Goal: Information Seeking & Learning: Check status

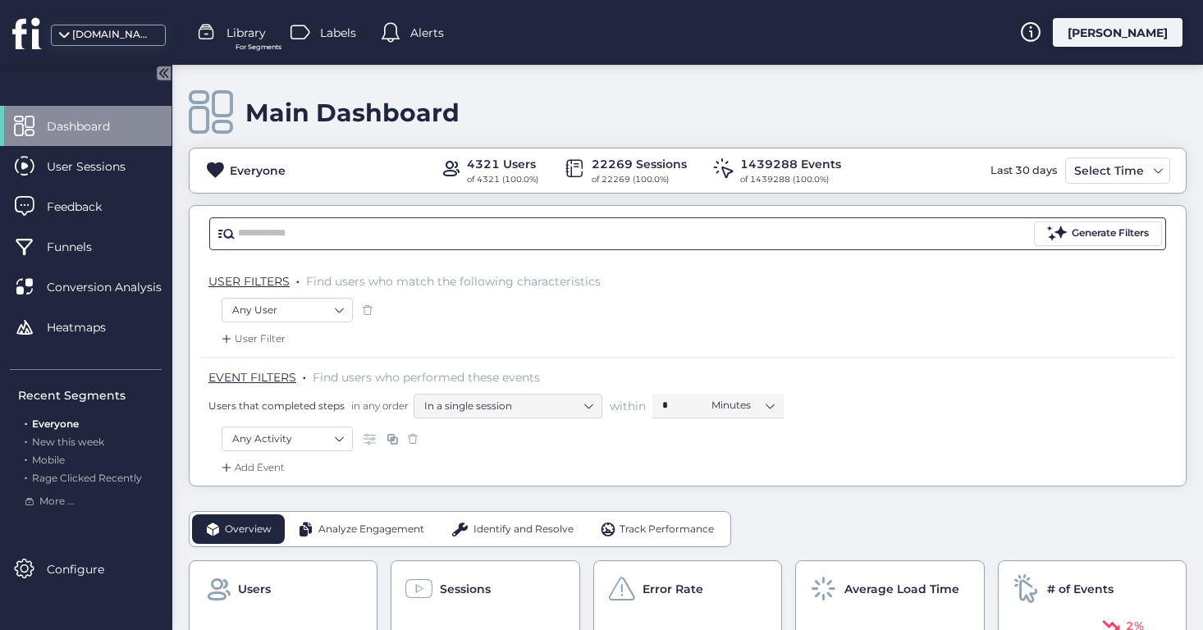
click at [479, 238] on input "text" at bounding box center [634, 234] width 793 height 25
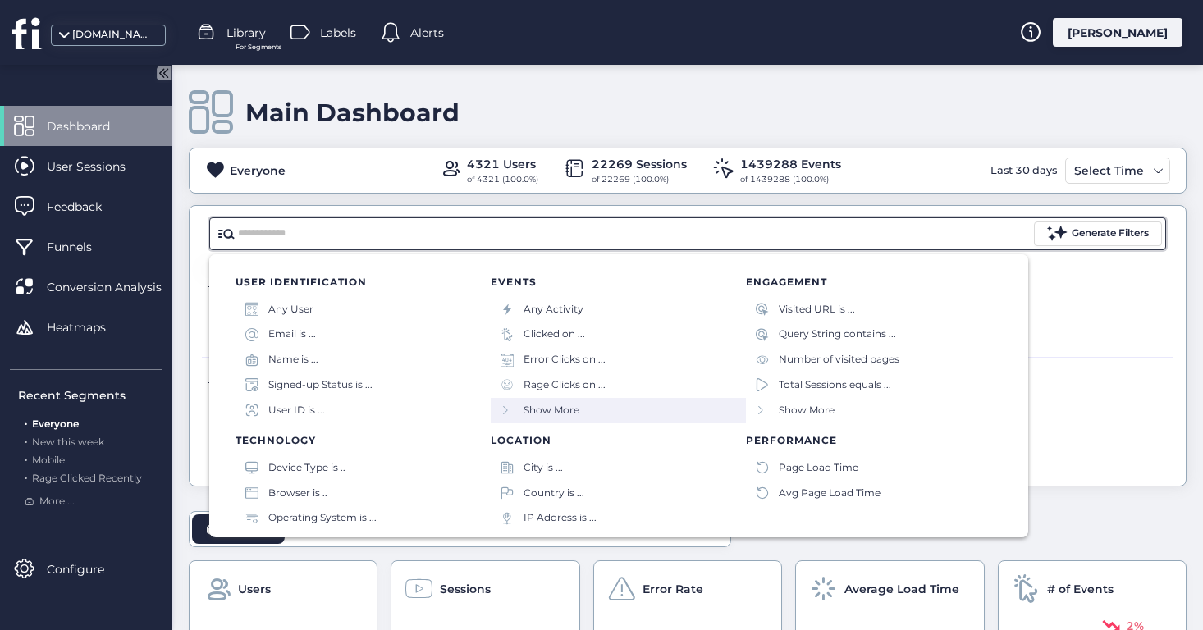
scroll to position [162, 0]
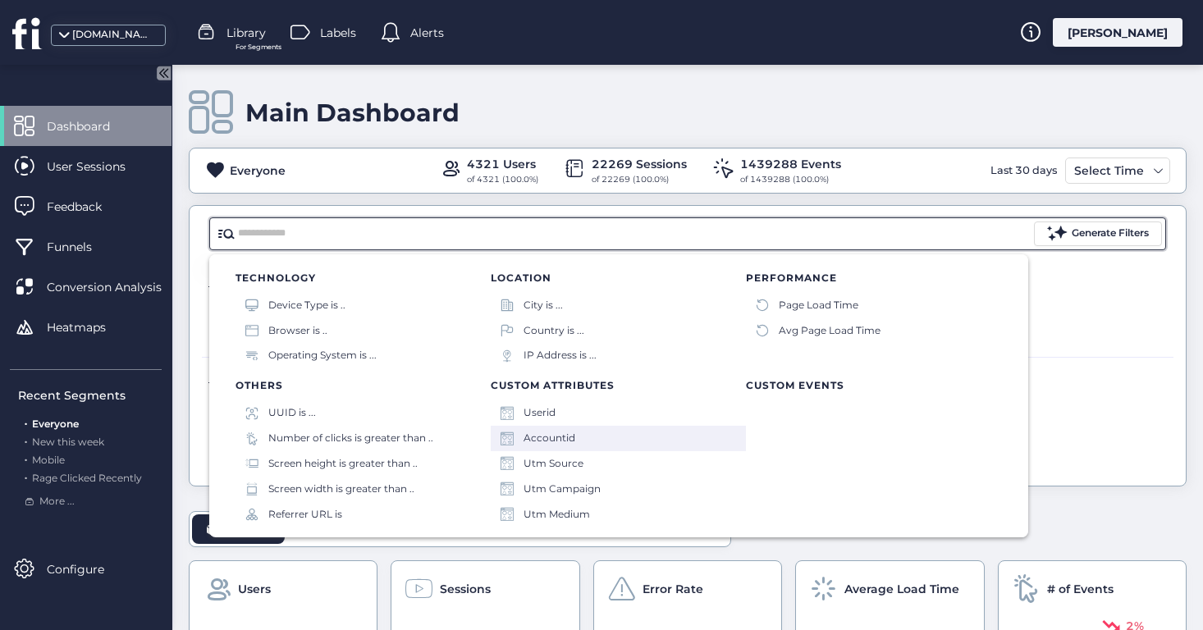
click at [585, 438] on div "Accountid" at bounding box center [618, 438] width 255 height 25
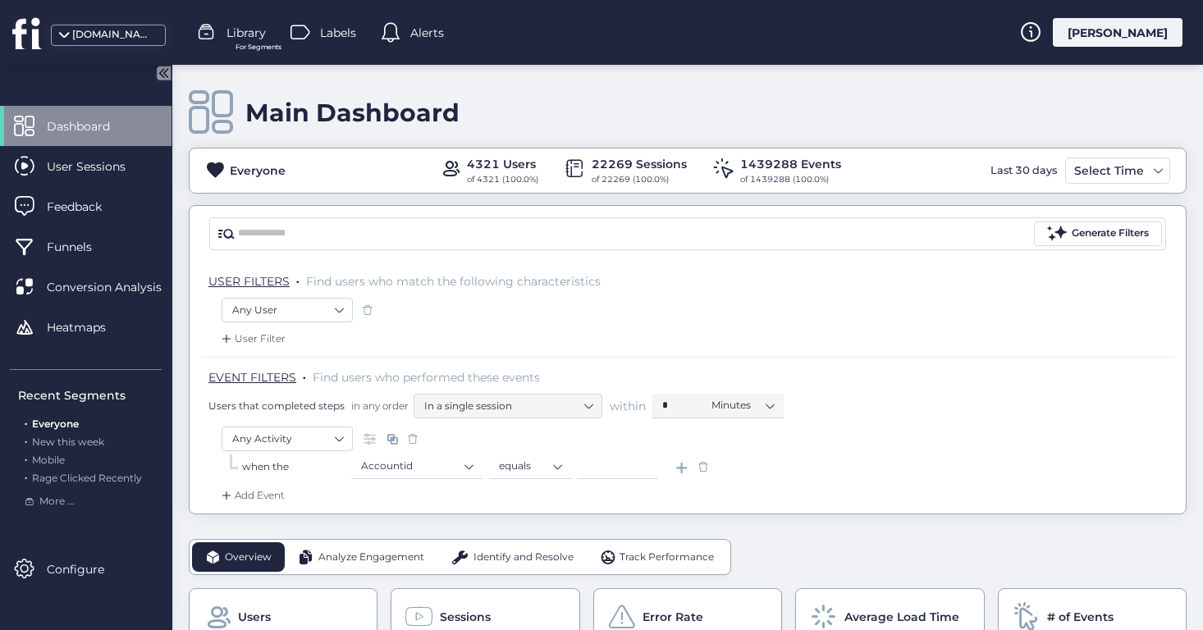
click at [616, 474] on input at bounding box center [618, 467] width 80 height 25
paste input "*****"
type input "*****"
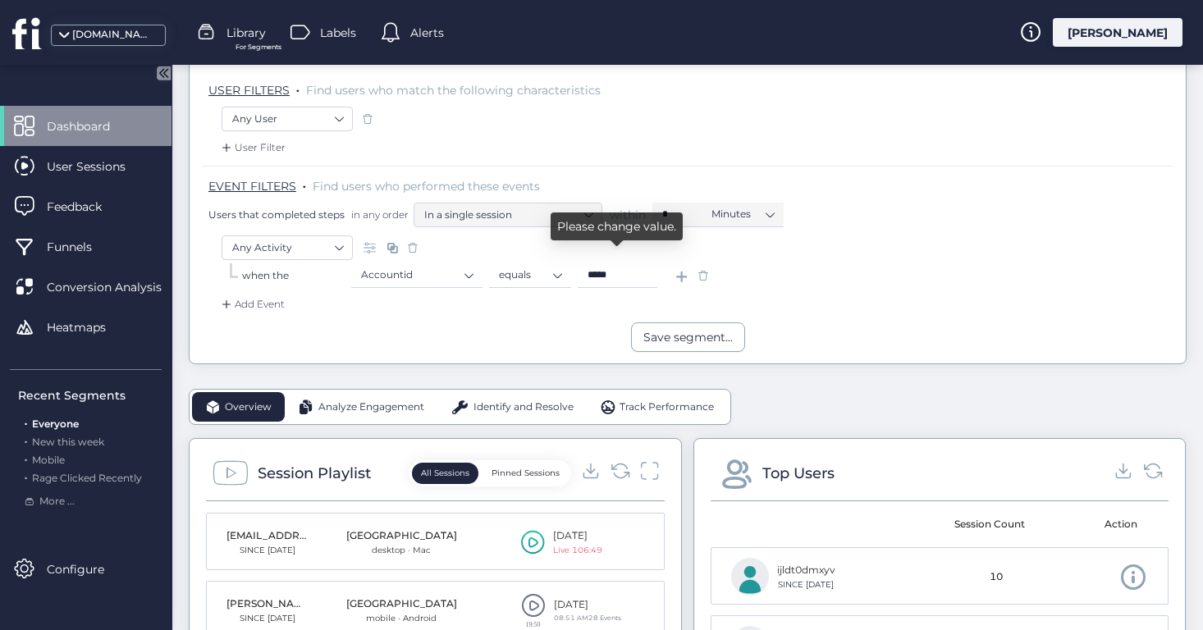
scroll to position [202, 0]
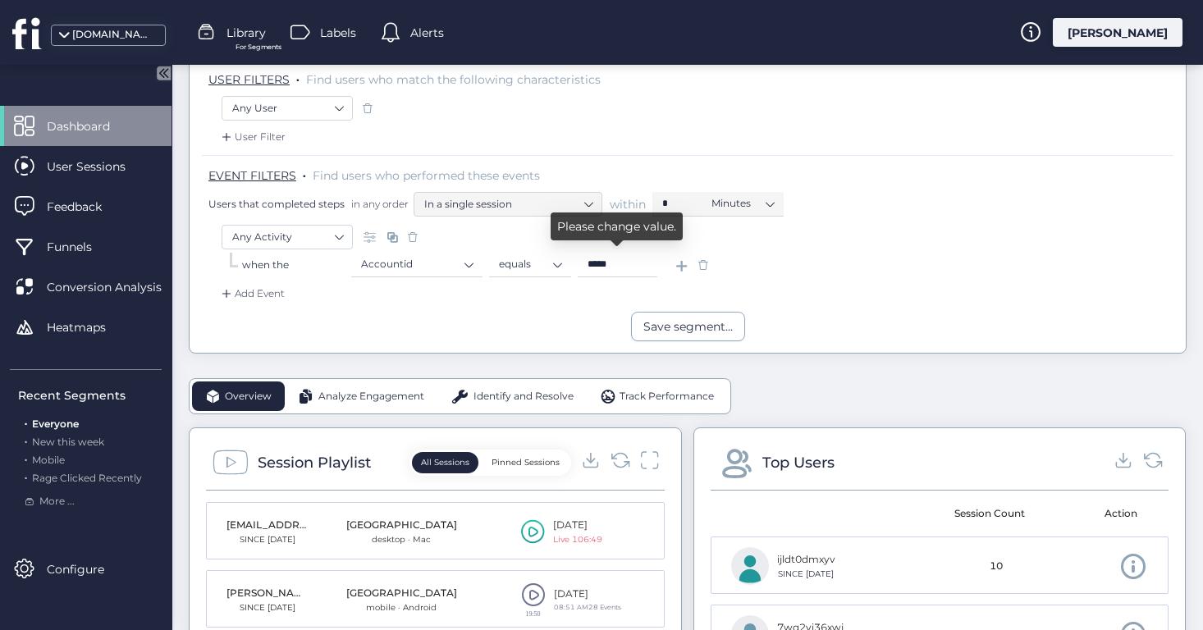
click at [647, 258] on input "*****" at bounding box center [618, 265] width 80 height 25
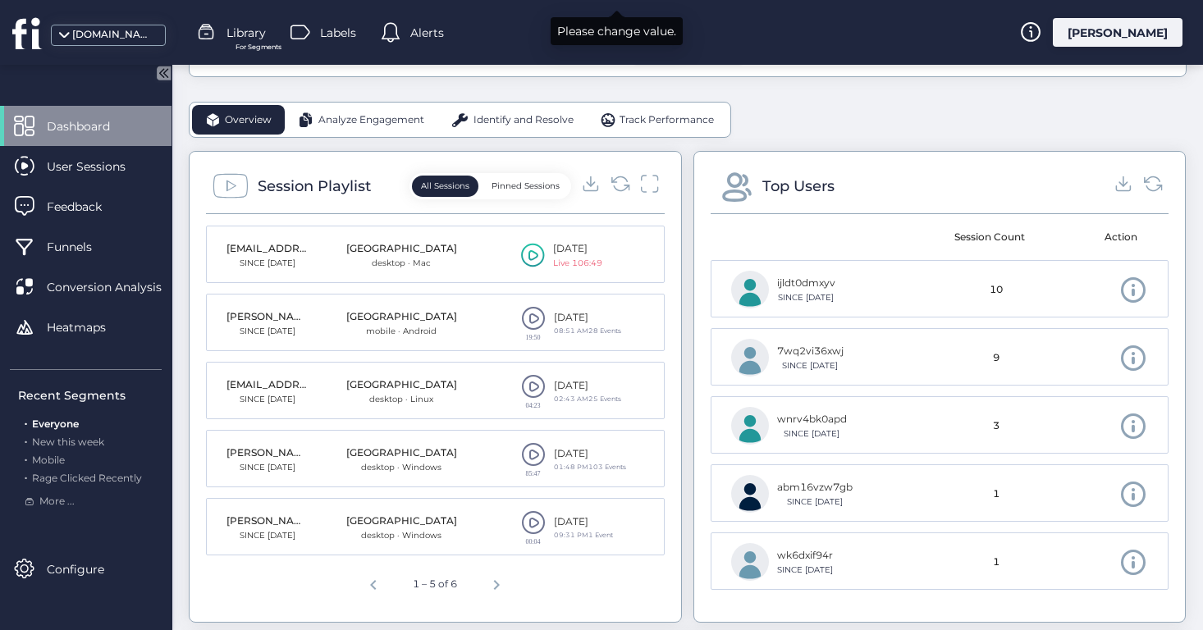
scroll to position [467, 0]
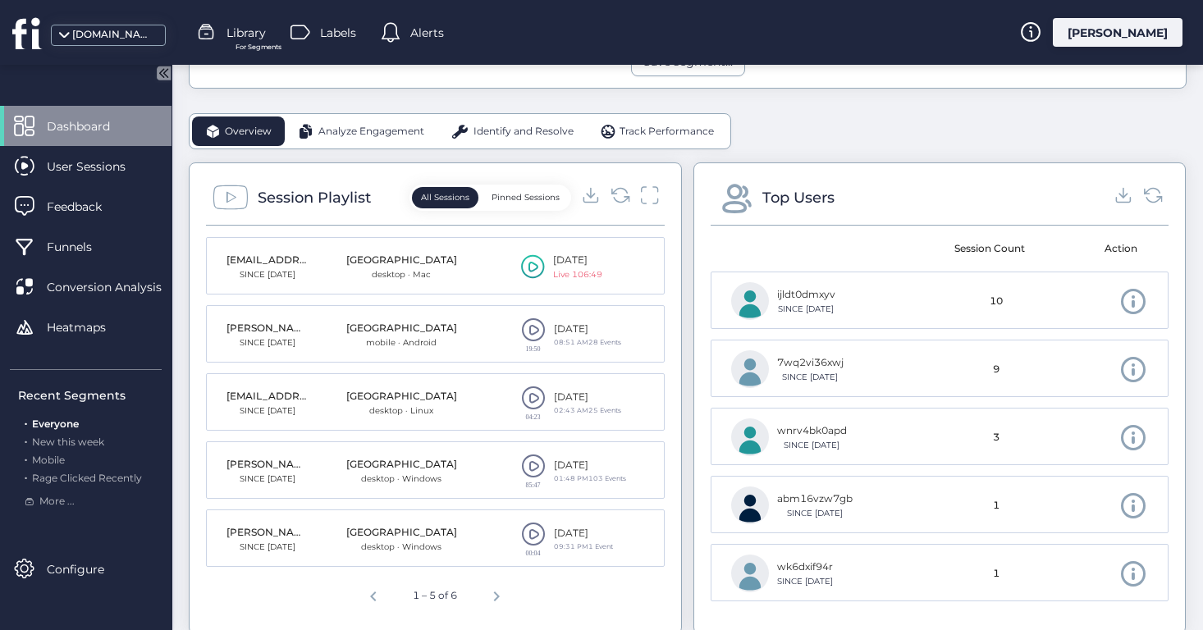
click at [535, 462] on span at bounding box center [533, 466] width 25 height 25
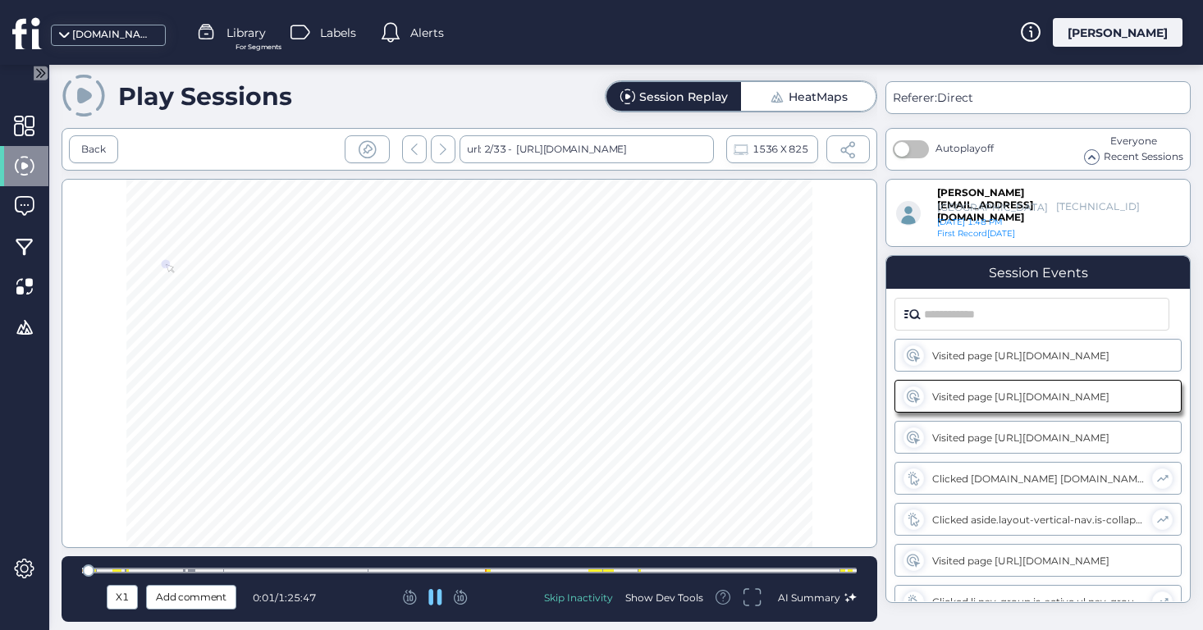
click at [461, 596] on icon at bounding box center [461, 597] width 14 height 15
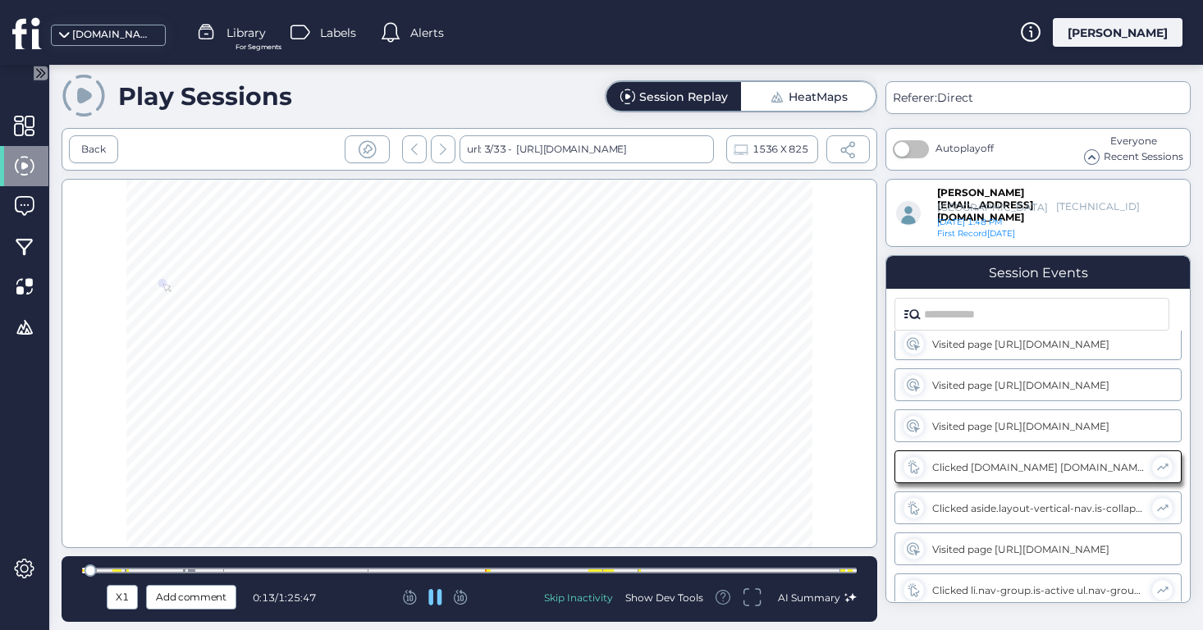
click at [461, 596] on icon at bounding box center [461, 597] width 14 height 15
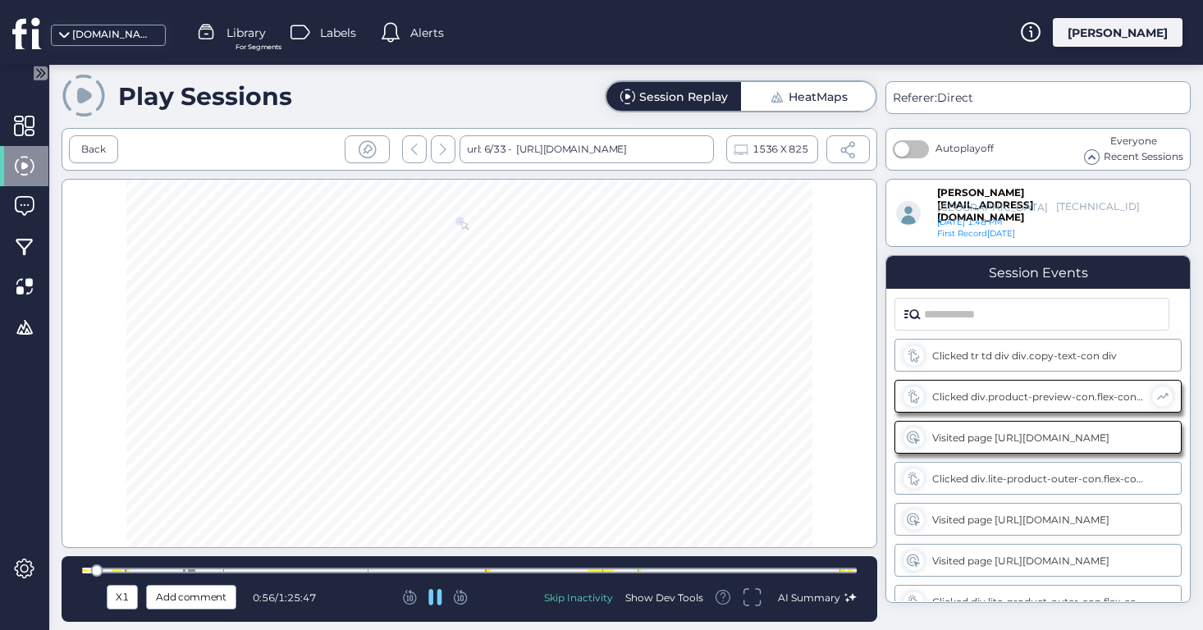
scroll to position [463, 0]
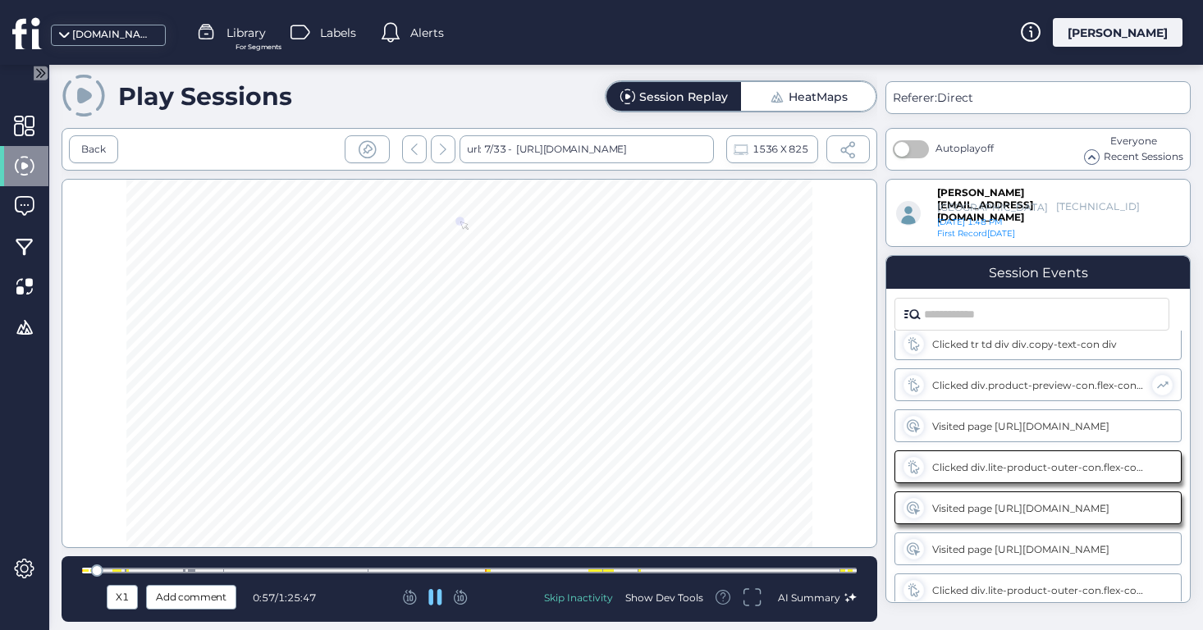
click at [461, 596] on icon at bounding box center [461, 597] width 14 height 15
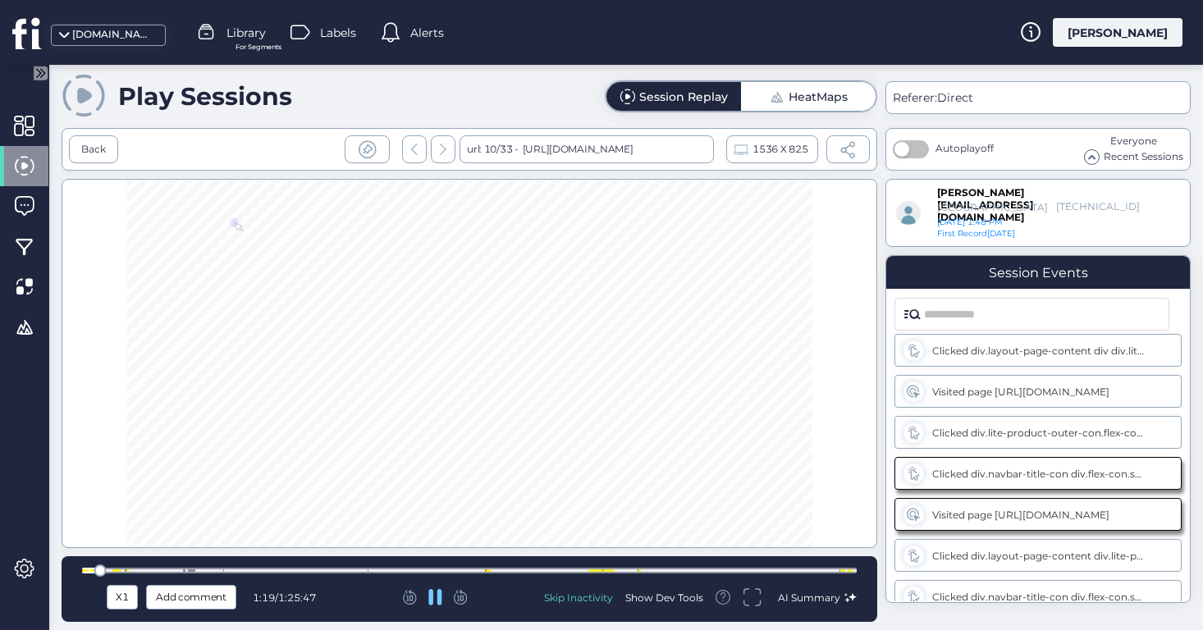
scroll to position [750, 0]
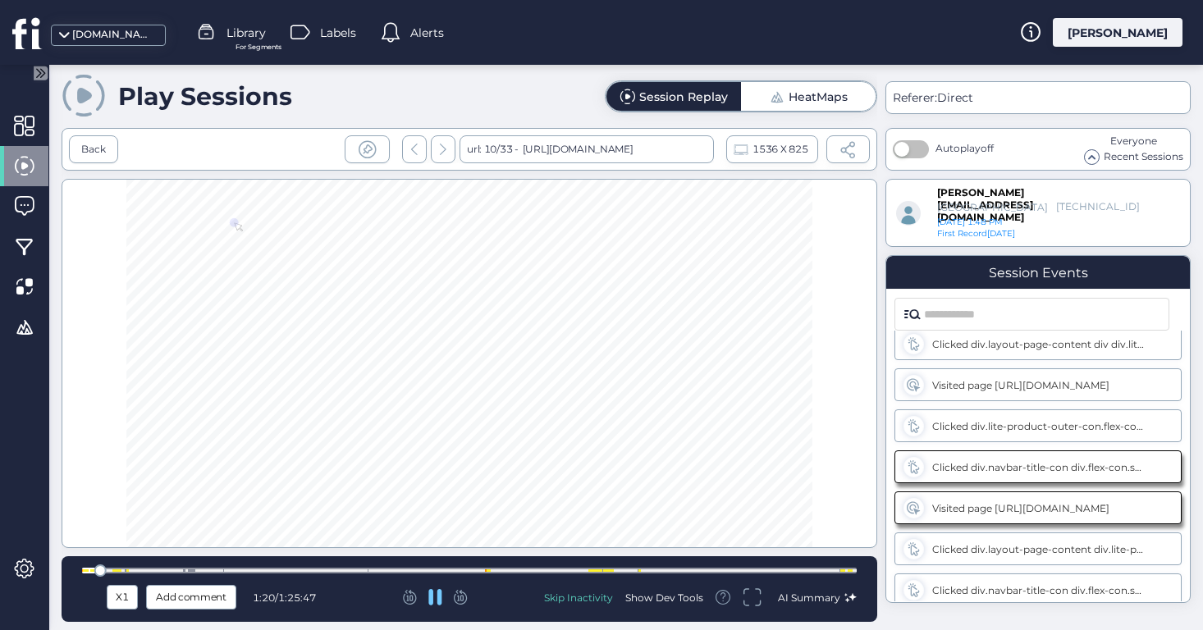
click at [461, 596] on icon at bounding box center [461, 597] width 14 height 15
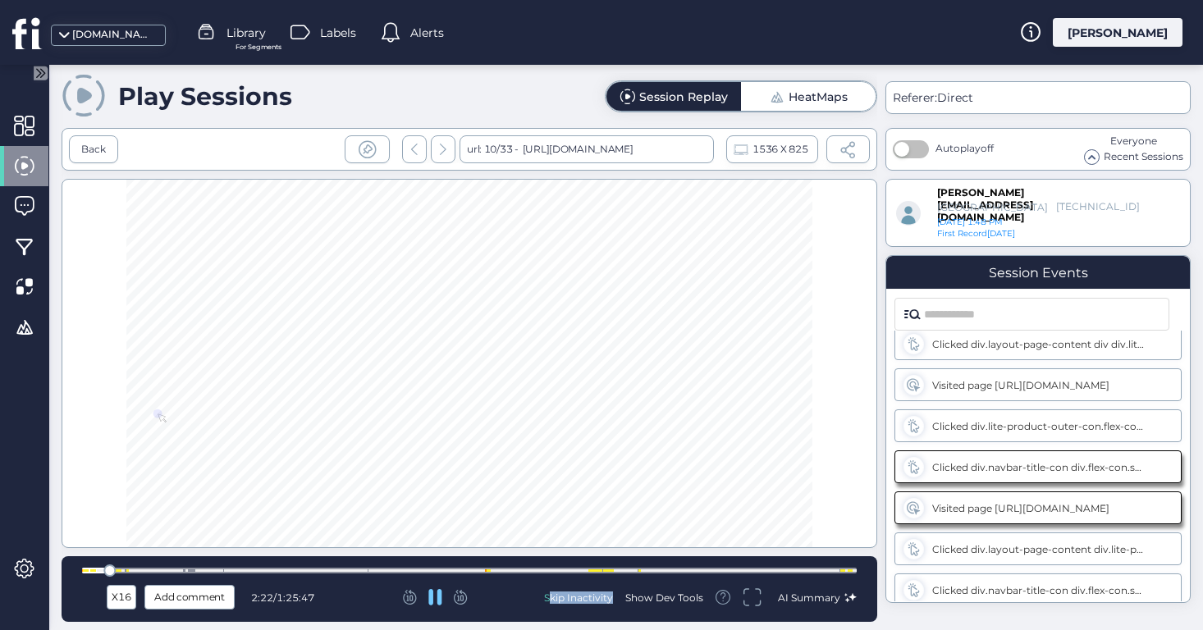
click at [461, 596] on icon at bounding box center [461, 597] width 14 height 15
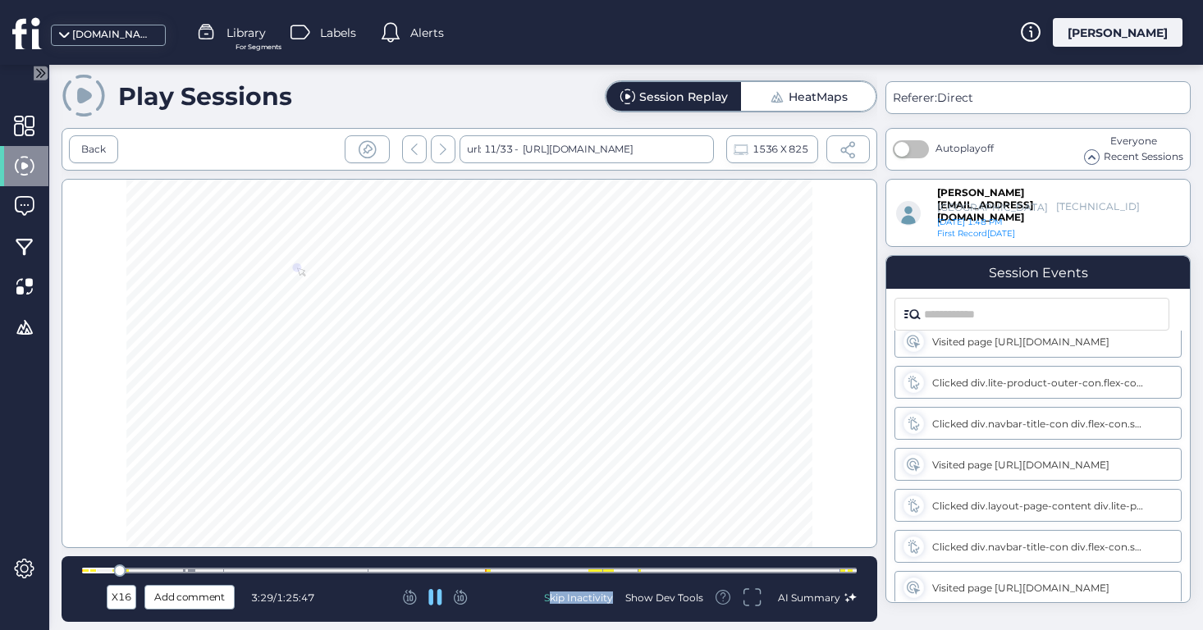
click at [461, 596] on icon at bounding box center [461, 597] width 14 height 15
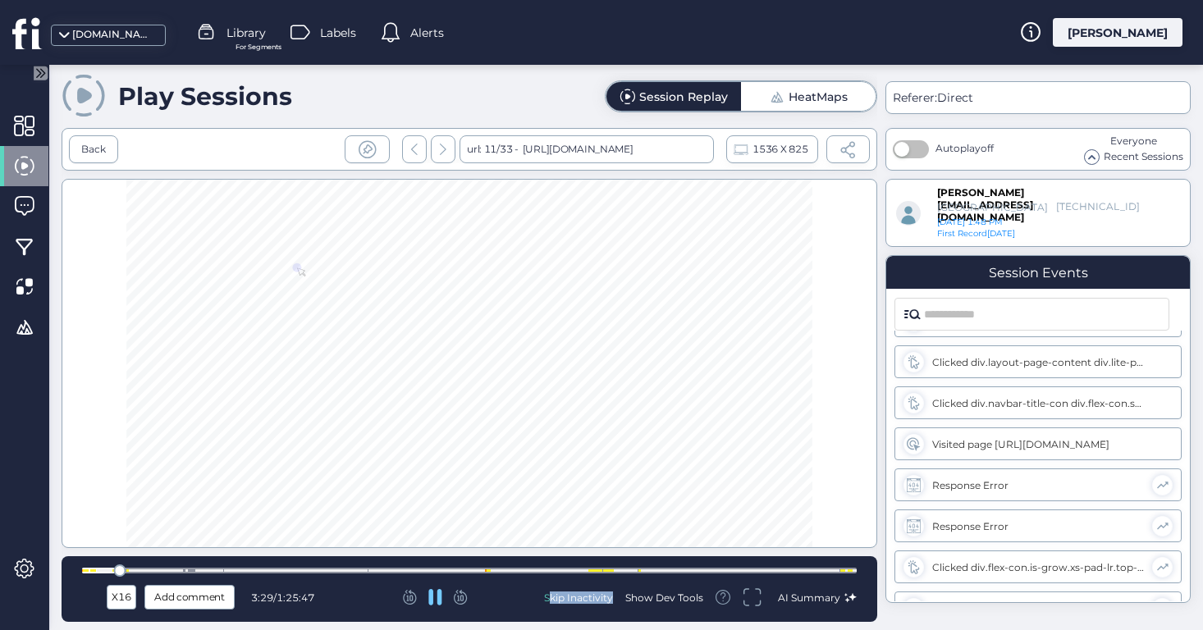
click at [461, 596] on icon at bounding box center [461, 597] width 14 height 15
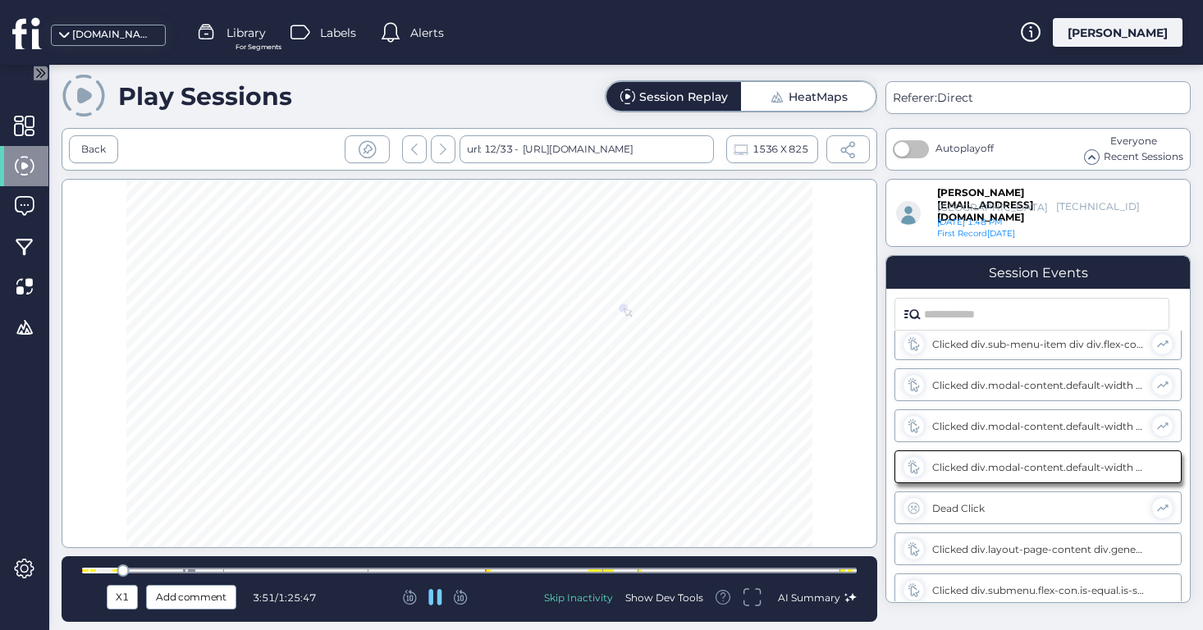
click at [461, 596] on icon at bounding box center [461, 597] width 14 height 15
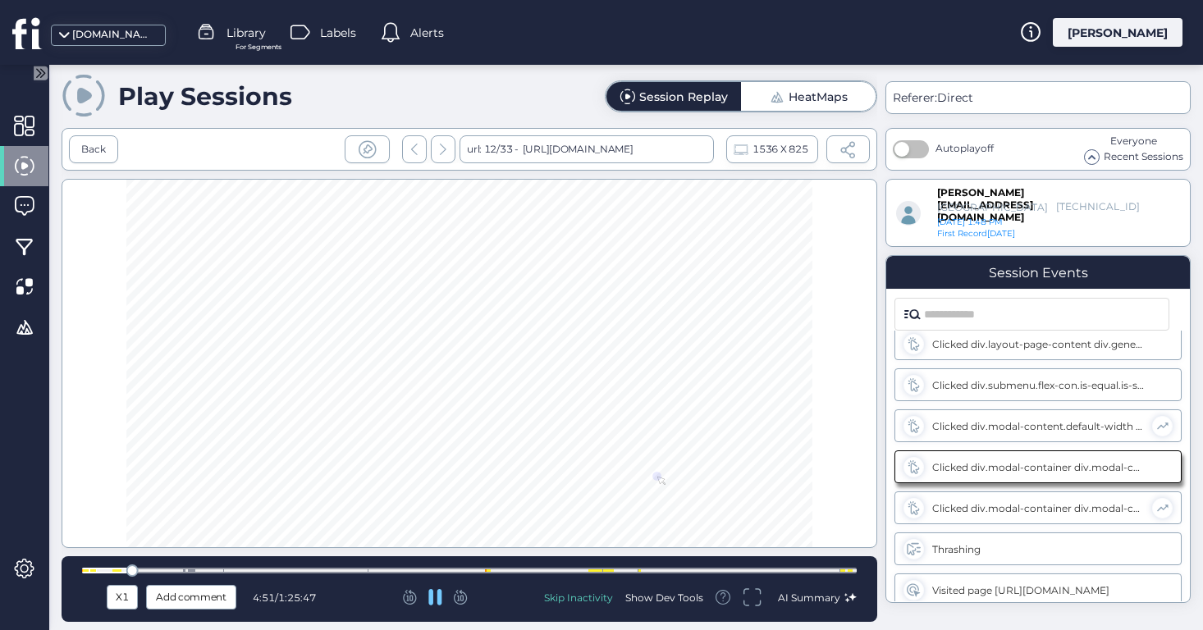
click at [461, 596] on icon at bounding box center [461, 597] width 14 height 15
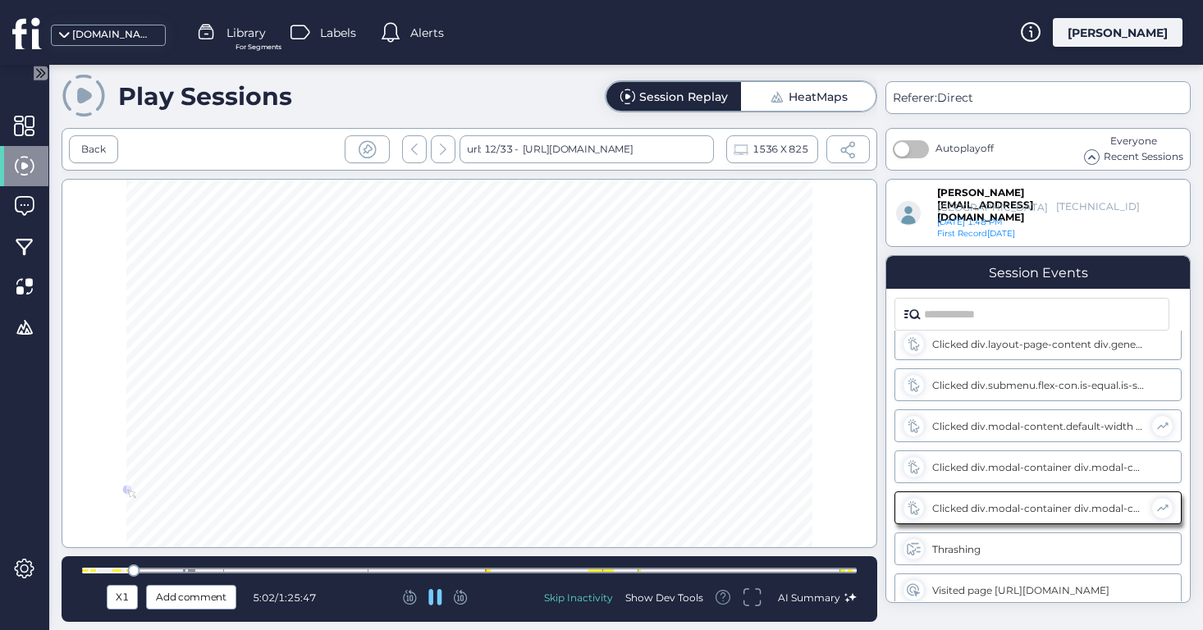
scroll to position [1775, 0]
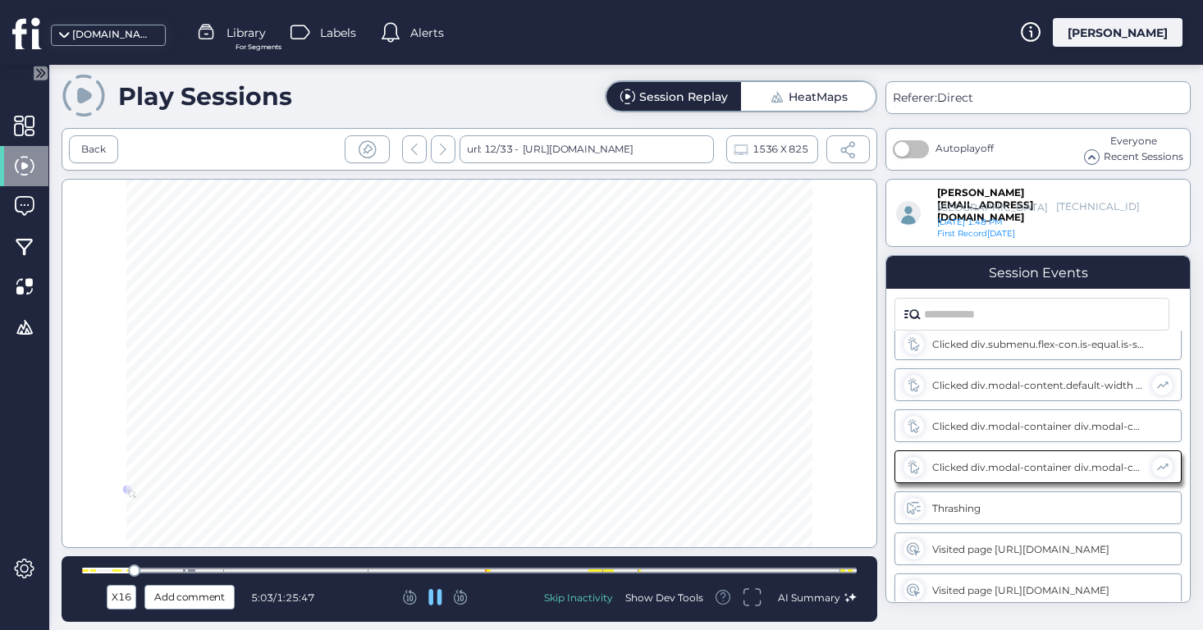
click at [461, 596] on icon at bounding box center [461, 597] width 14 height 15
click at [409, 596] on icon at bounding box center [410, 597] width 14 height 15
click at [465, 599] on icon at bounding box center [461, 597] width 14 height 15
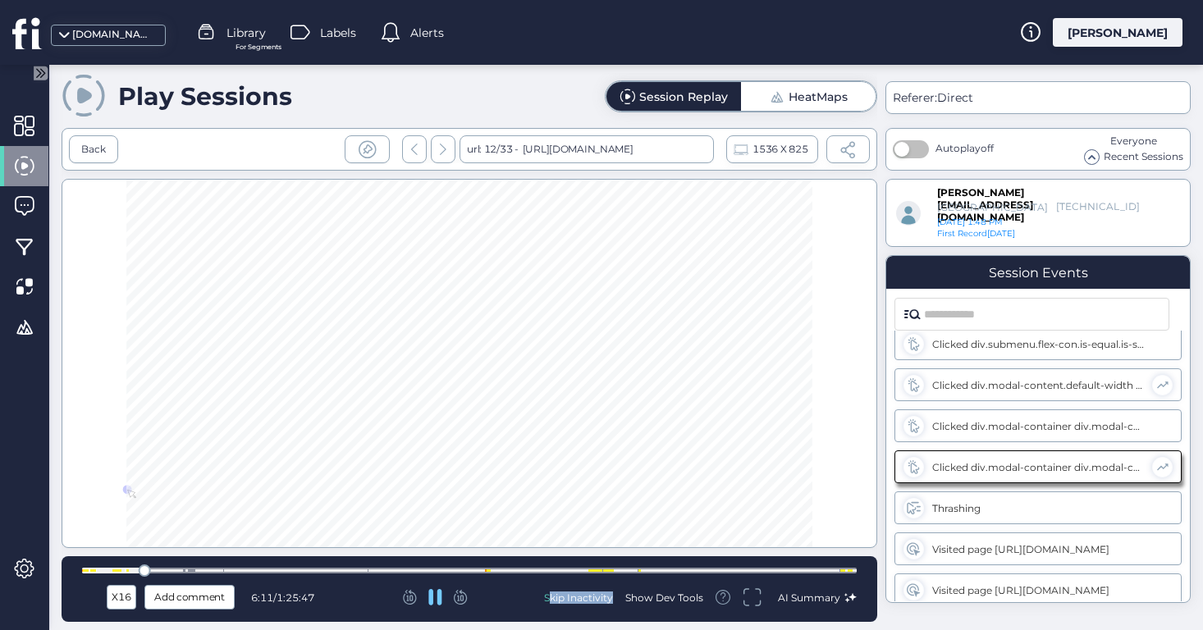
click at [465, 599] on icon at bounding box center [461, 597] width 14 height 15
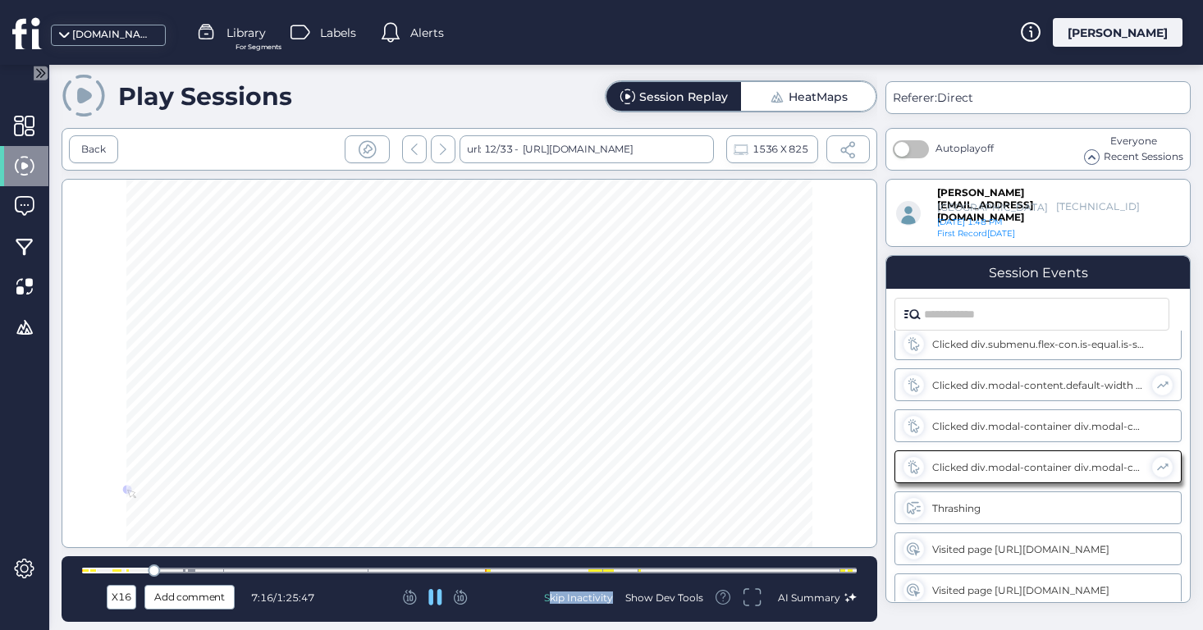
click at [465, 599] on icon at bounding box center [461, 597] width 14 height 15
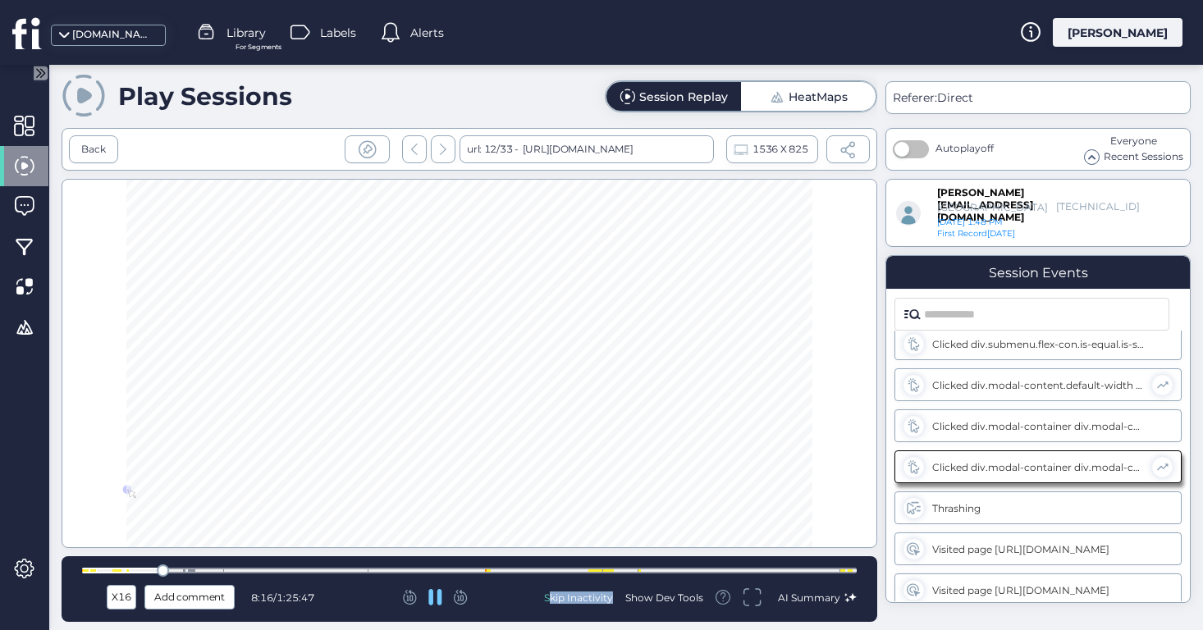
click at [465, 599] on icon at bounding box center [461, 597] width 14 height 15
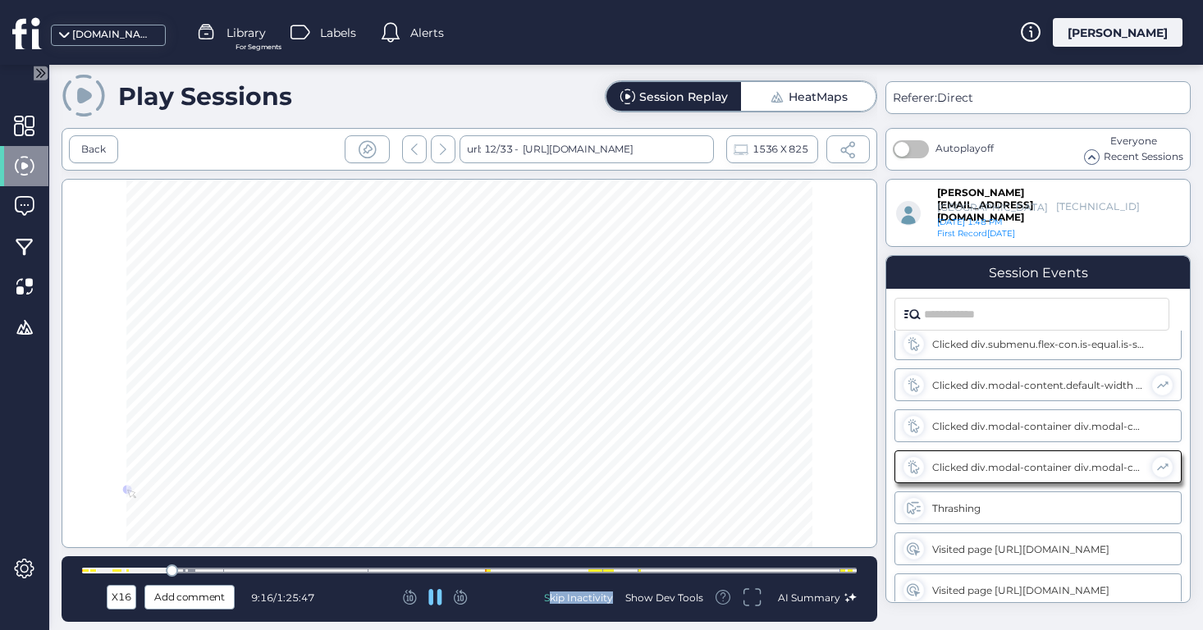
click at [465, 599] on icon at bounding box center [461, 597] width 14 height 15
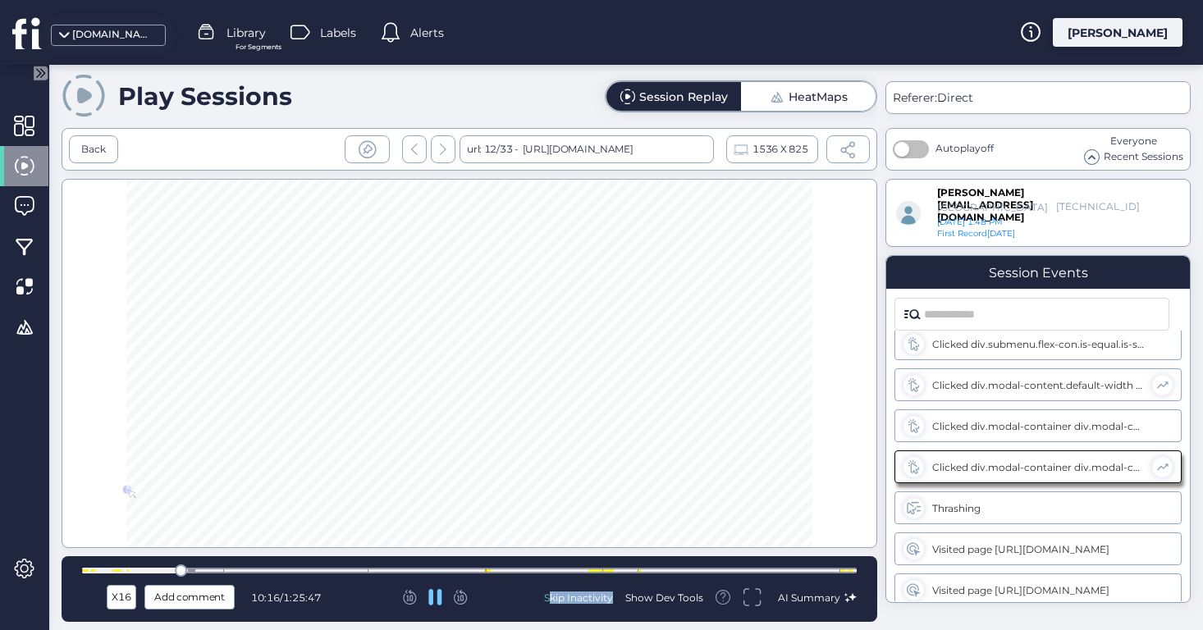
click at [465, 599] on icon at bounding box center [461, 597] width 14 height 15
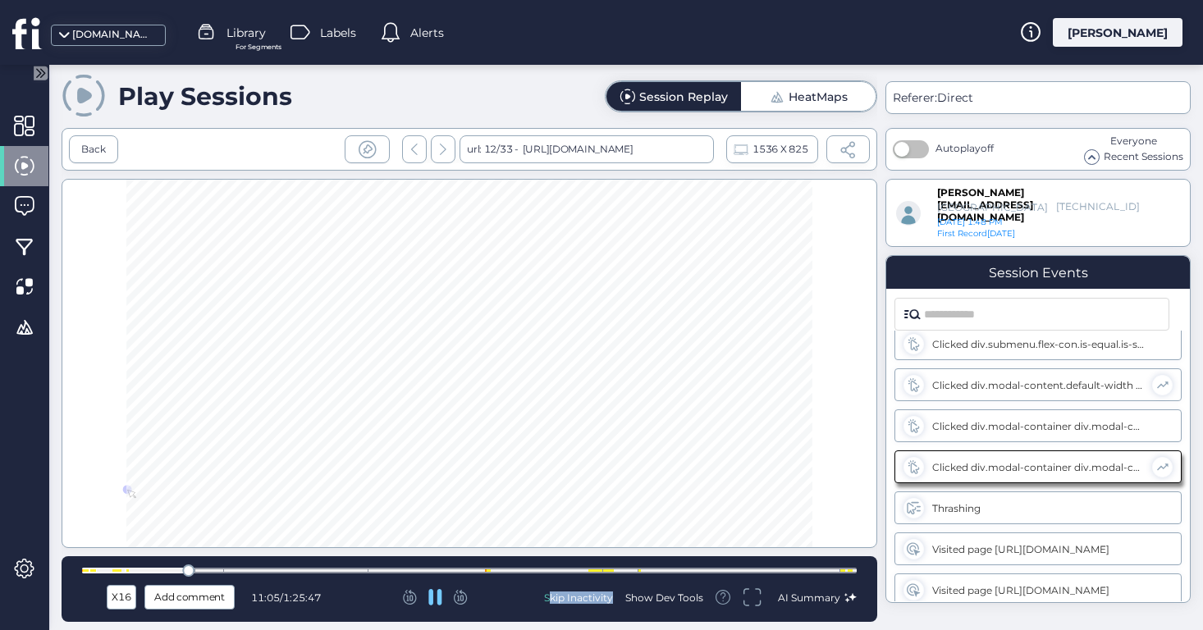
click at [465, 599] on icon at bounding box center [461, 597] width 14 height 15
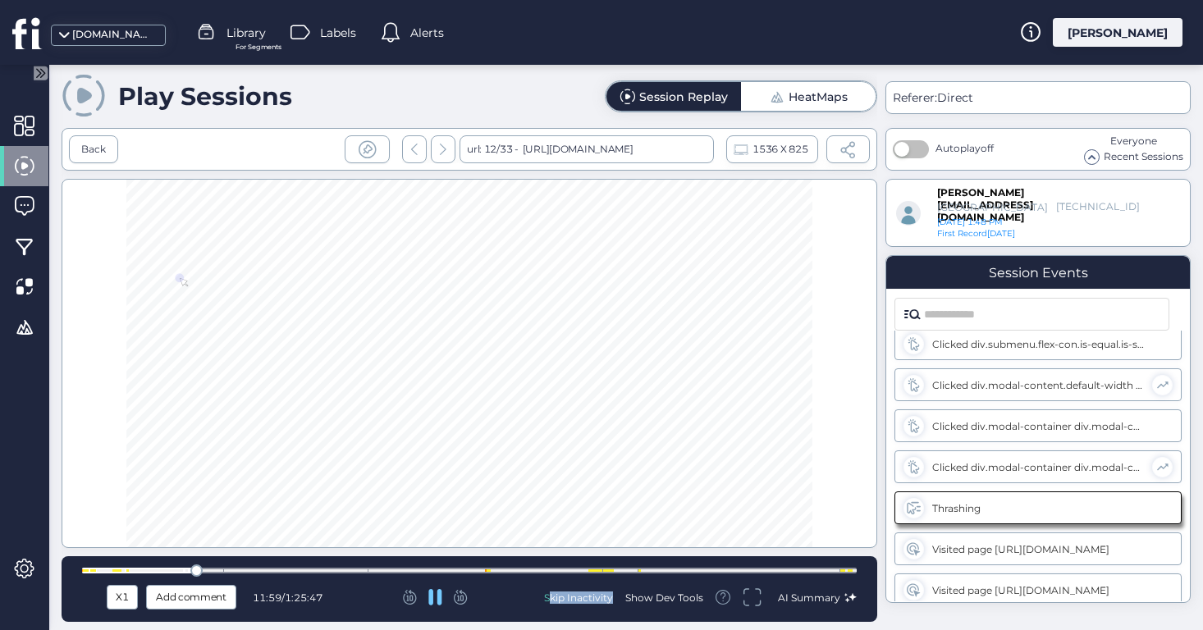
scroll to position [1816, 0]
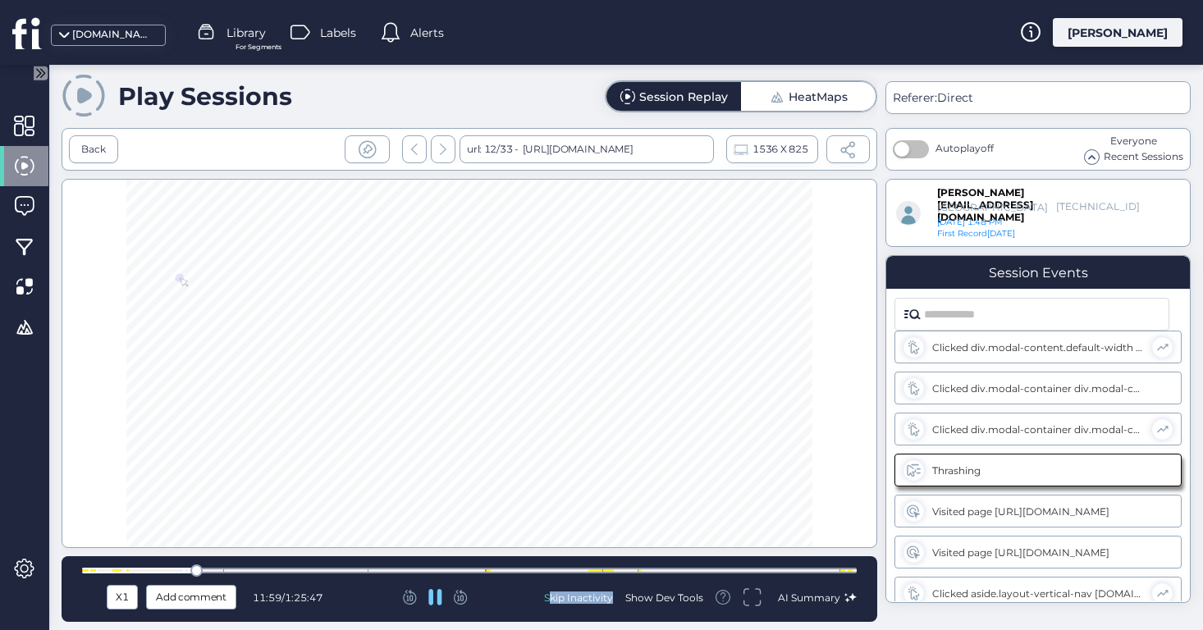
click at [465, 599] on icon at bounding box center [461, 597] width 14 height 15
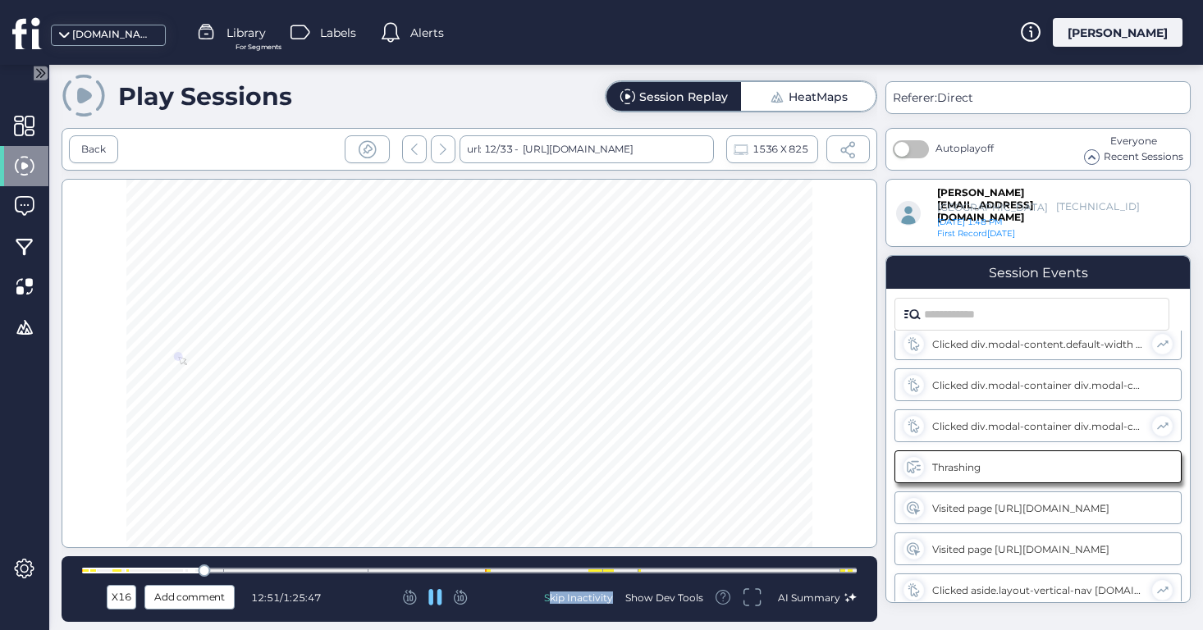
click at [465, 599] on icon at bounding box center [461, 597] width 14 height 15
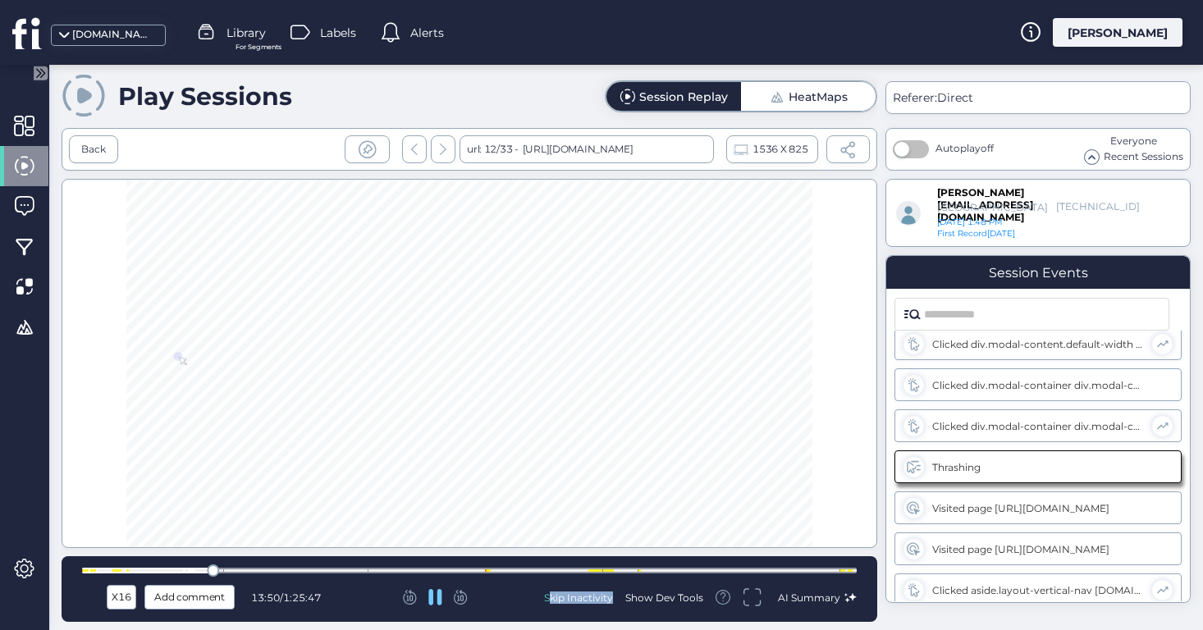
click at [465, 599] on icon at bounding box center [461, 597] width 14 height 15
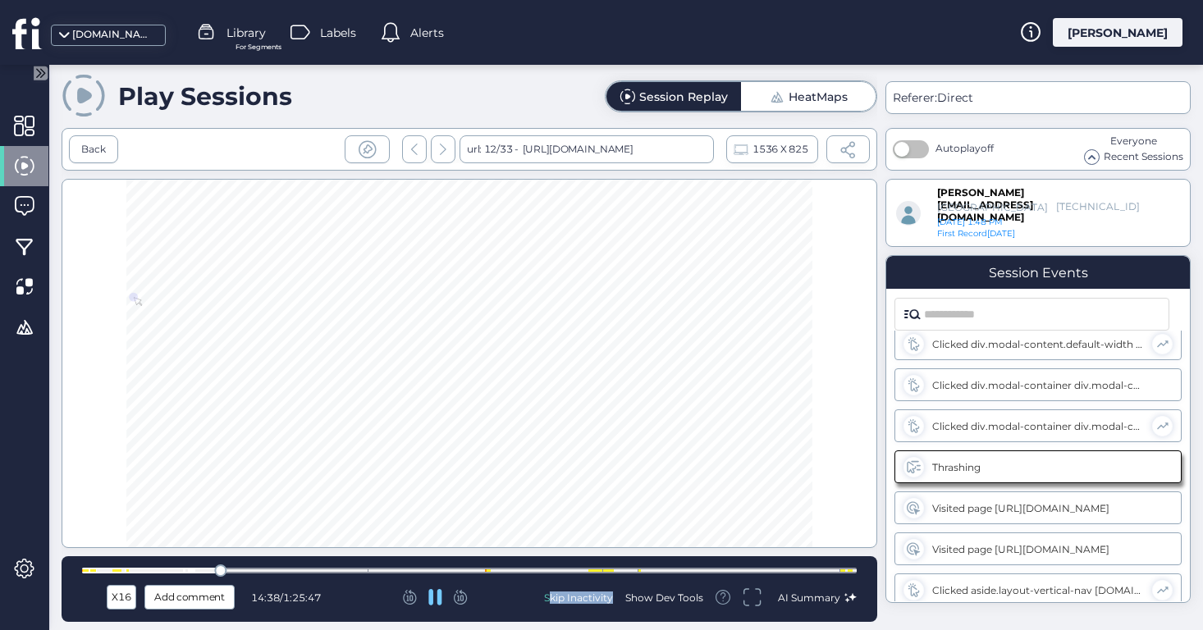
click at [465, 599] on icon at bounding box center [461, 597] width 14 height 15
click at [261, 574] on div at bounding box center [469, 570] width 774 height 12
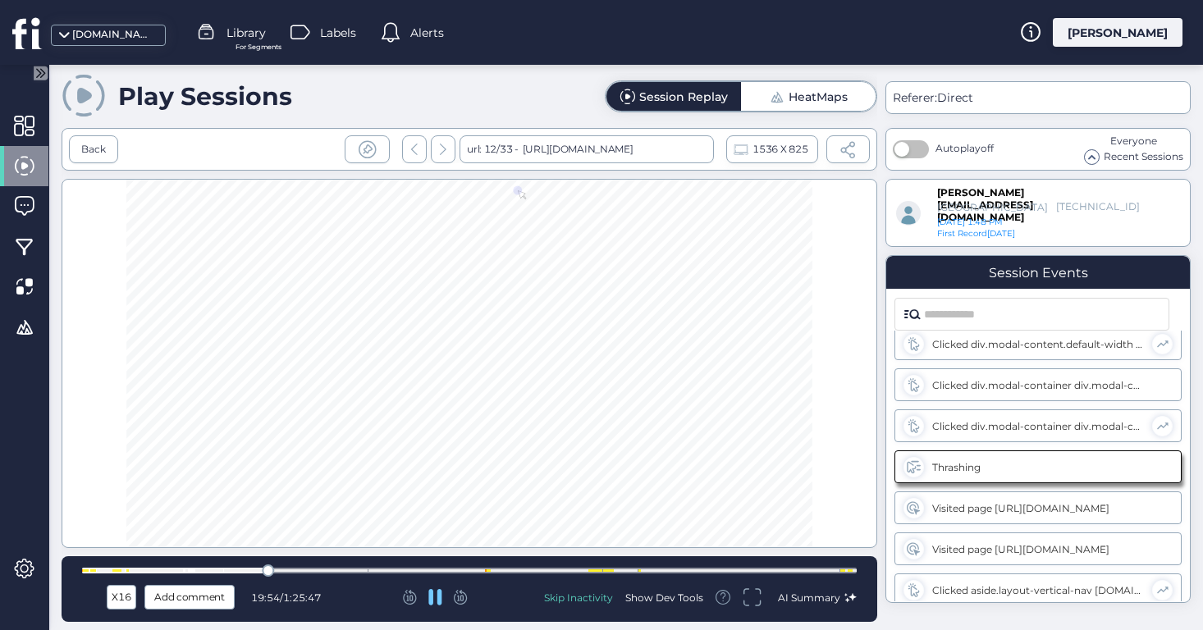
click at [295, 573] on div at bounding box center [469, 571] width 774 height 6
click at [354, 570] on div at bounding box center [469, 571] width 774 height 6
click at [490, 568] on div at bounding box center [469, 571] width 774 height 6
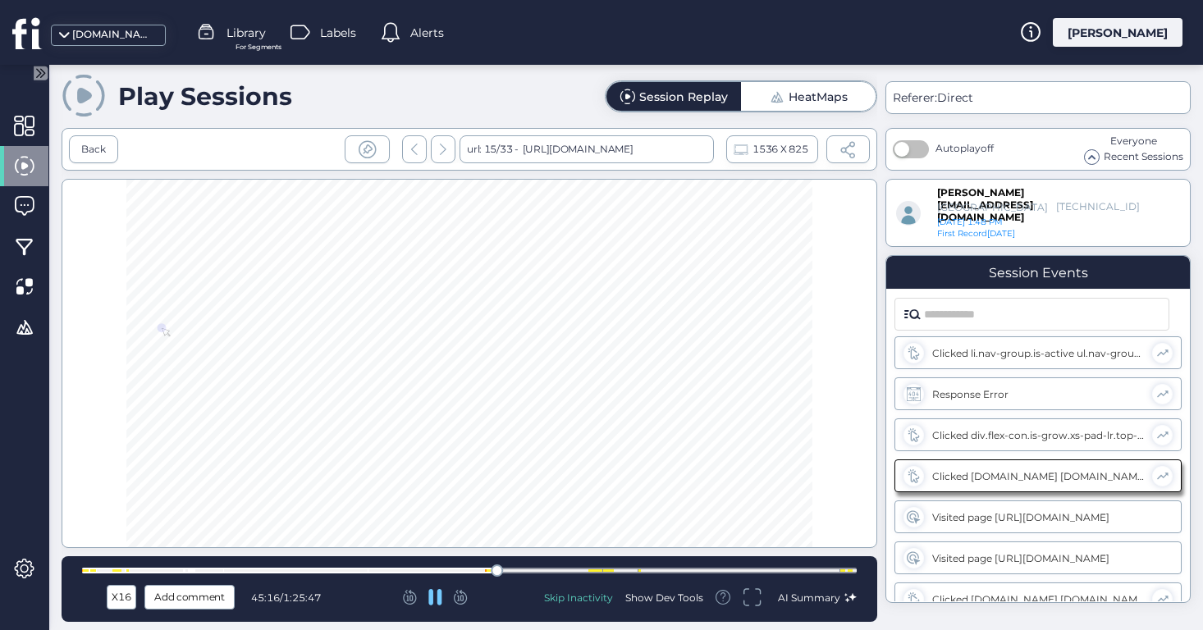
scroll to position [2145, 0]
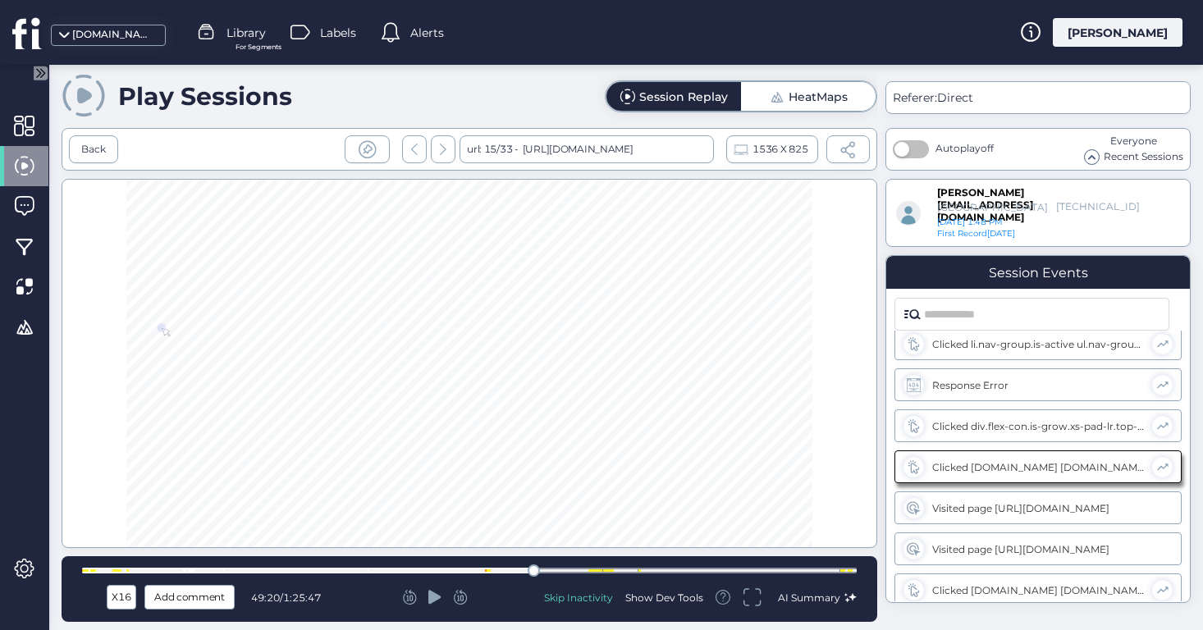
click at [432, 595] on icon at bounding box center [434, 597] width 13 height 14
click at [555, 569] on div at bounding box center [469, 571] width 774 height 6
click at [587, 571] on div at bounding box center [469, 571] width 774 height 6
click at [617, 569] on div at bounding box center [469, 571] width 774 height 6
click at [680, 568] on div at bounding box center [469, 571] width 774 height 6
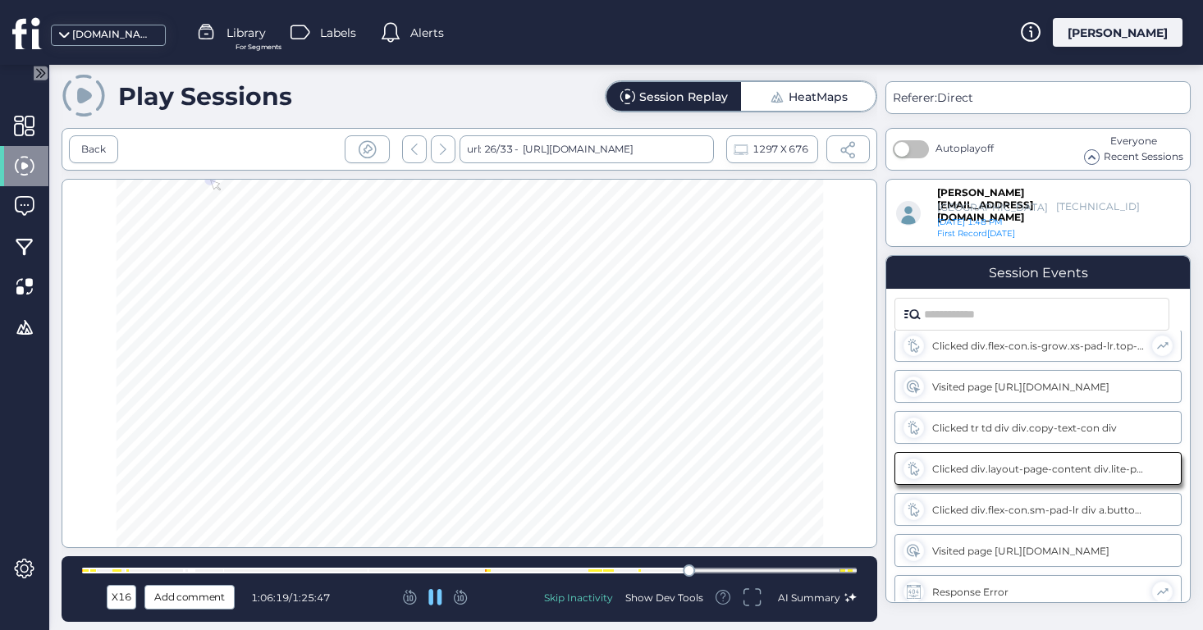
scroll to position [3826, 0]
click at [733, 569] on div at bounding box center [469, 571] width 774 height 6
click at [789, 568] on div at bounding box center [469, 571] width 774 height 6
click at [839, 569] on div at bounding box center [469, 571] width 774 height 6
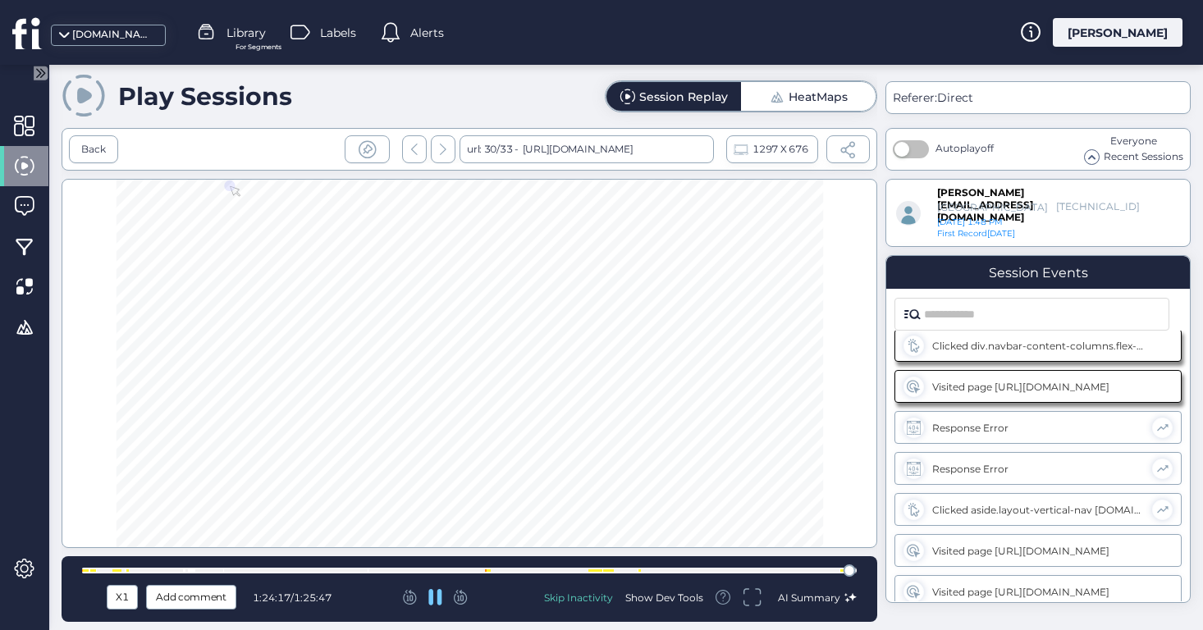
scroll to position [4319, 0]
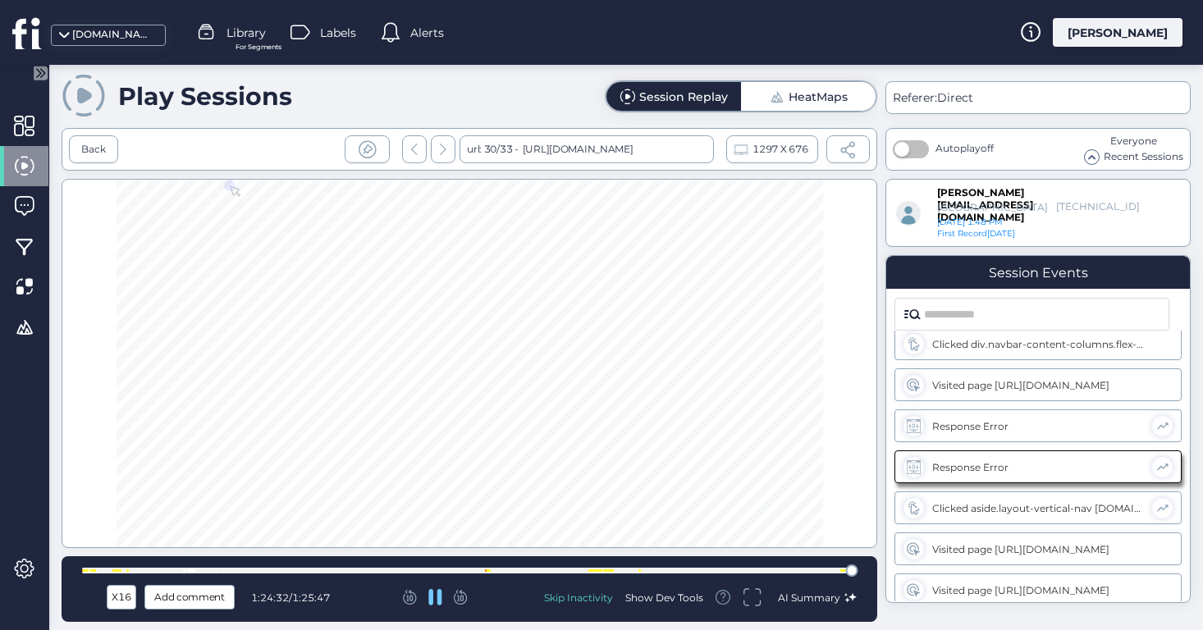
click at [216, 571] on div at bounding box center [469, 571] width 774 height 6
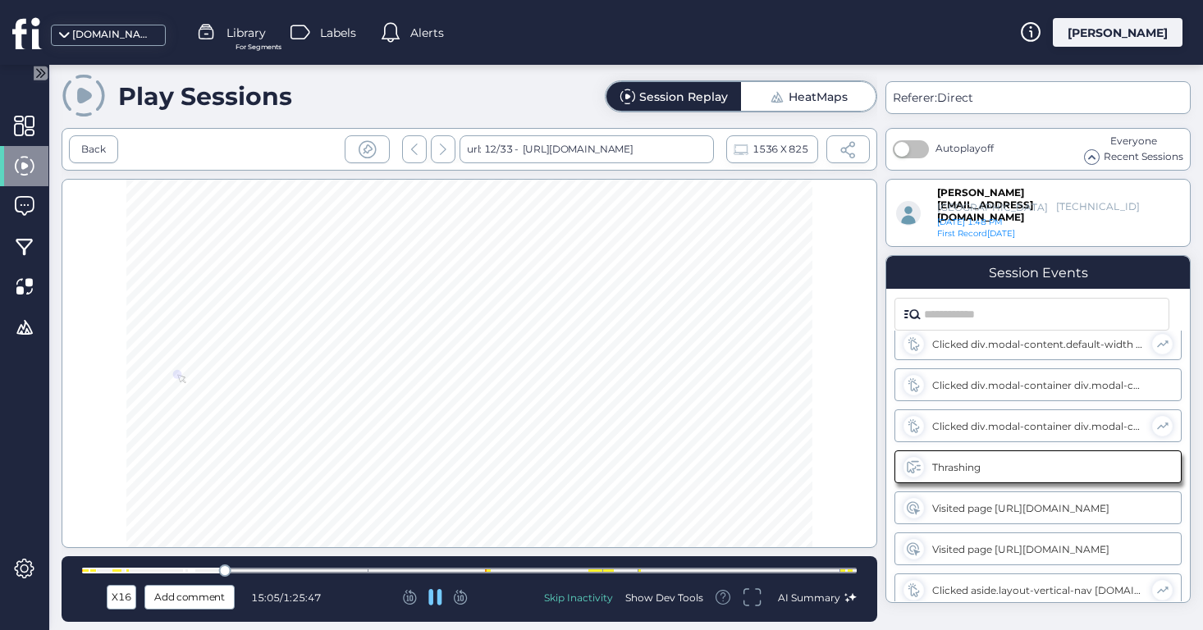
scroll to position [1816, 0]
click at [216, 571] on div at bounding box center [469, 571] width 774 height 6
click at [189, 570] on div at bounding box center [469, 571] width 774 height 6
click at [149, 571] on div at bounding box center [469, 571] width 774 height 6
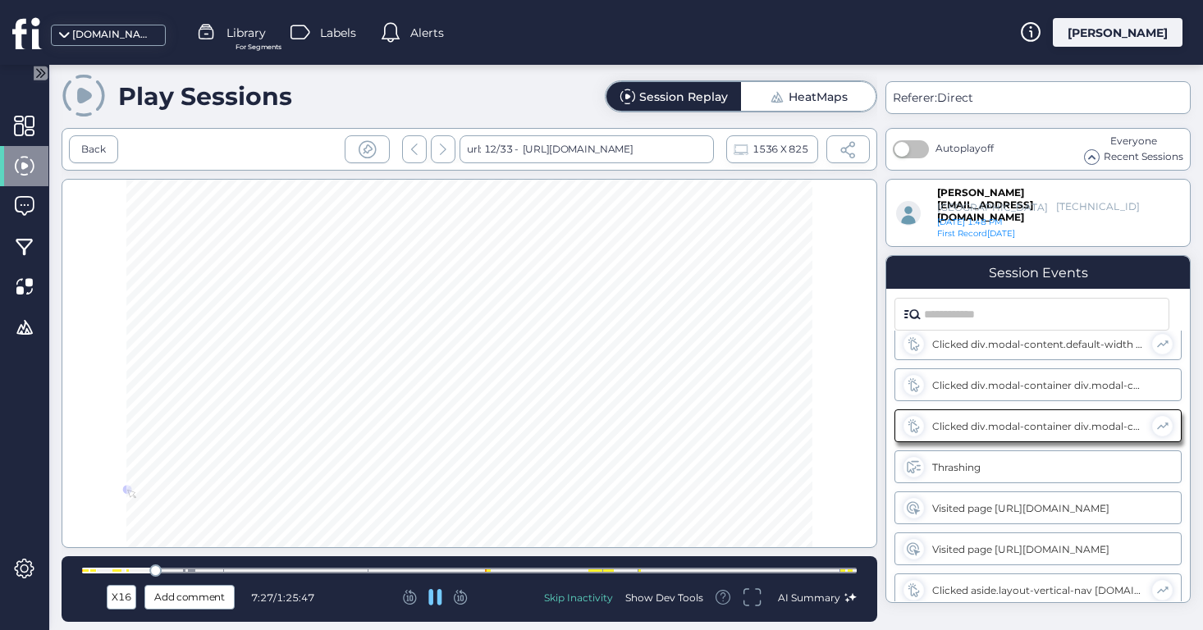
click at [116, 572] on div at bounding box center [469, 571] width 774 height 6
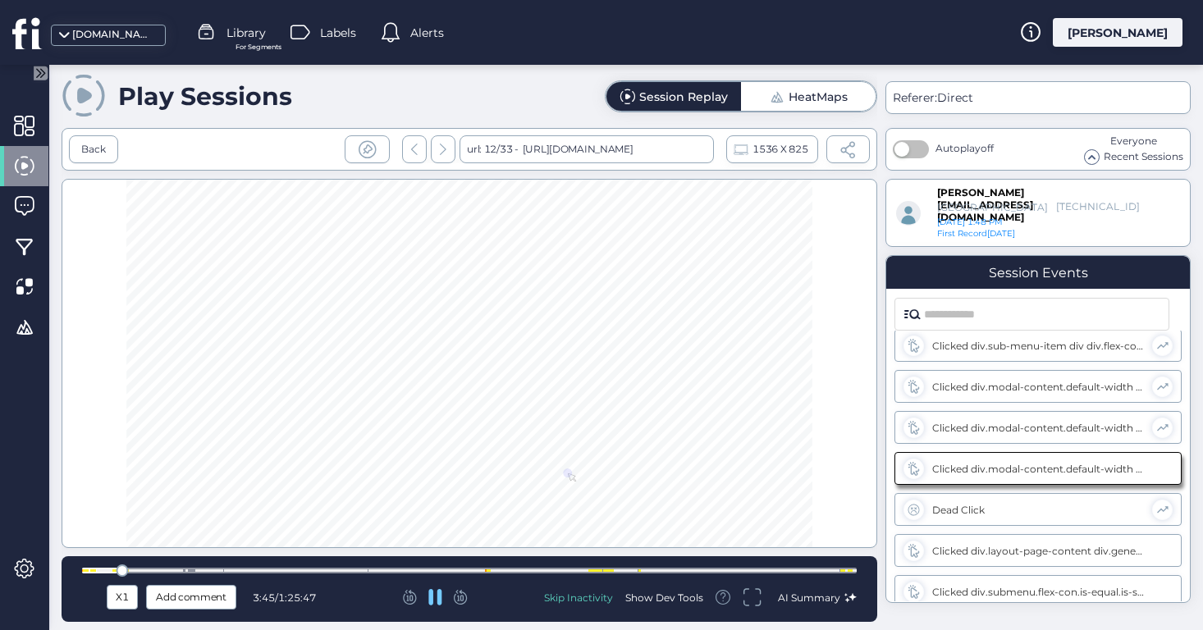
scroll to position [1529, 0]
click at [467, 569] on div at bounding box center [469, 571] width 774 height 6
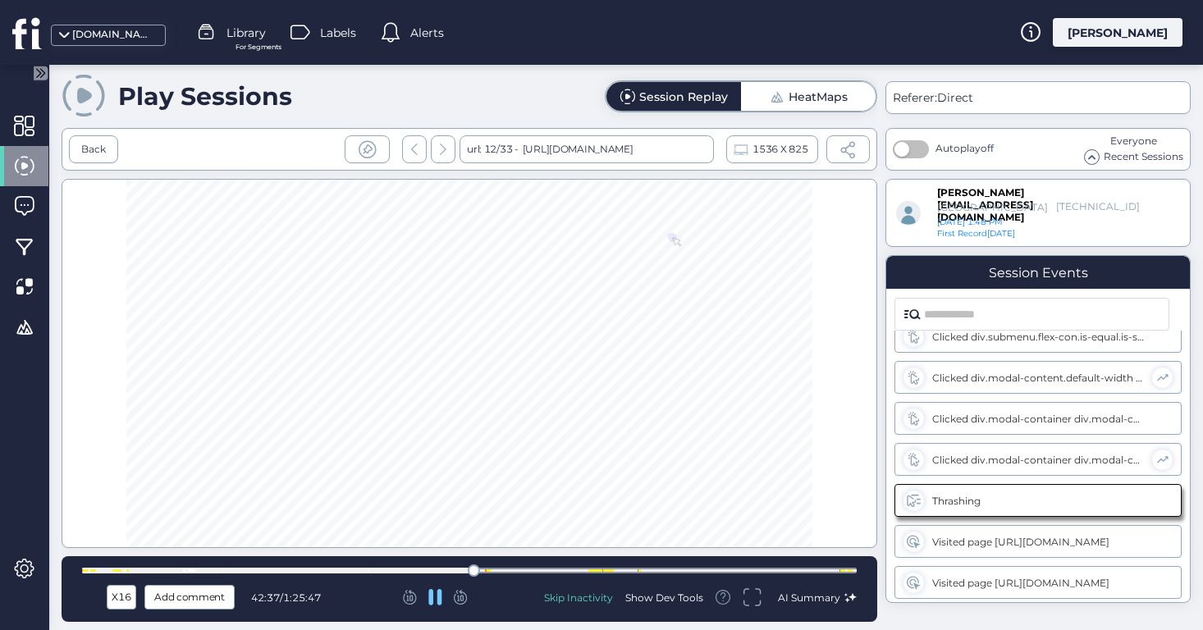
scroll to position [1816, 0]
